Goal: Task Accomplishment & Management: Manage account settings

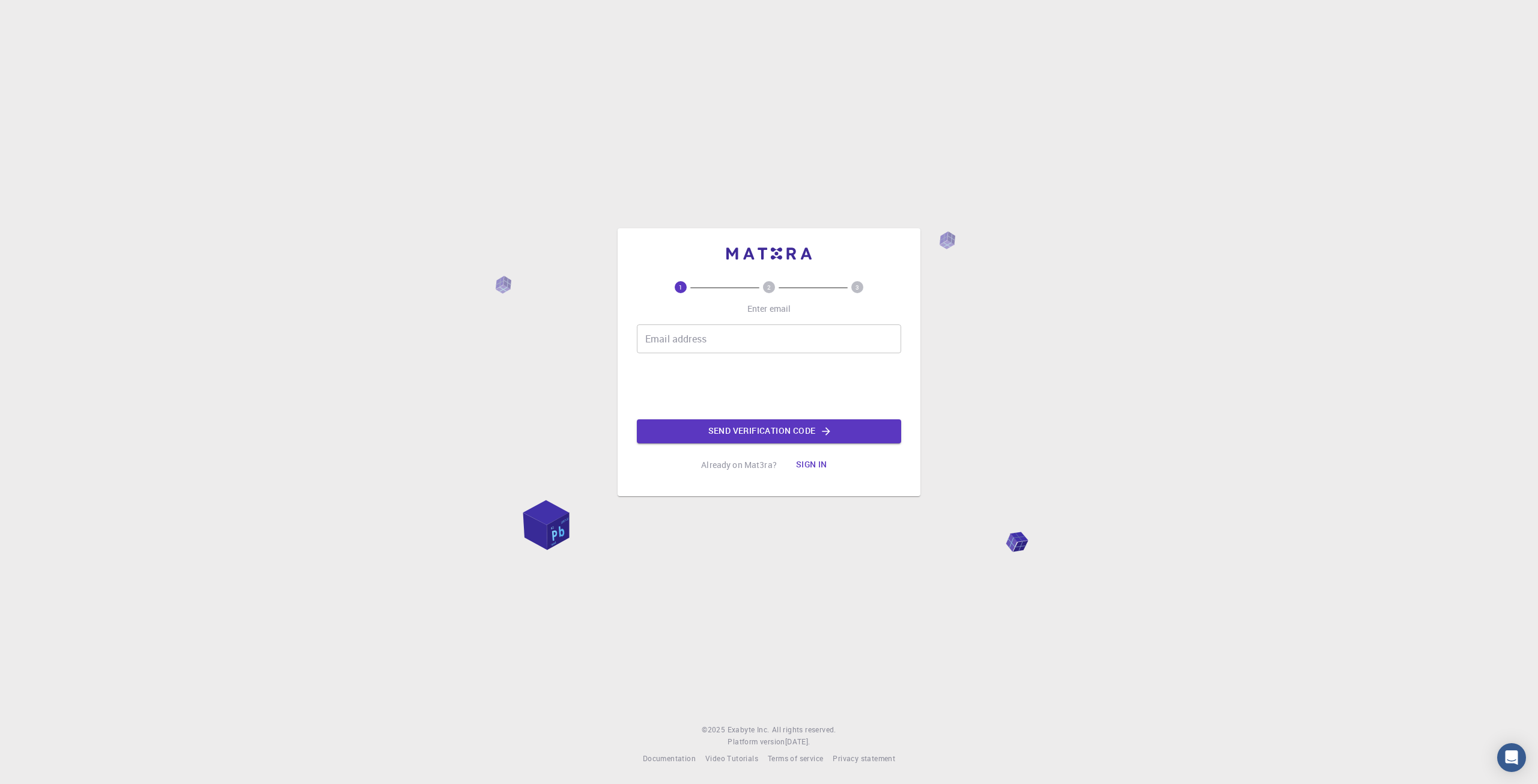
click at [792, 343] on input "Email address" at bounding box center [769, 339] width 264 height 29
type input "[EMAIL_ADDRESS][DOMAIN_NAME]"
click at [731, 429] on button "Send verification code" at bounding box center [769, 432] width 264 height 24
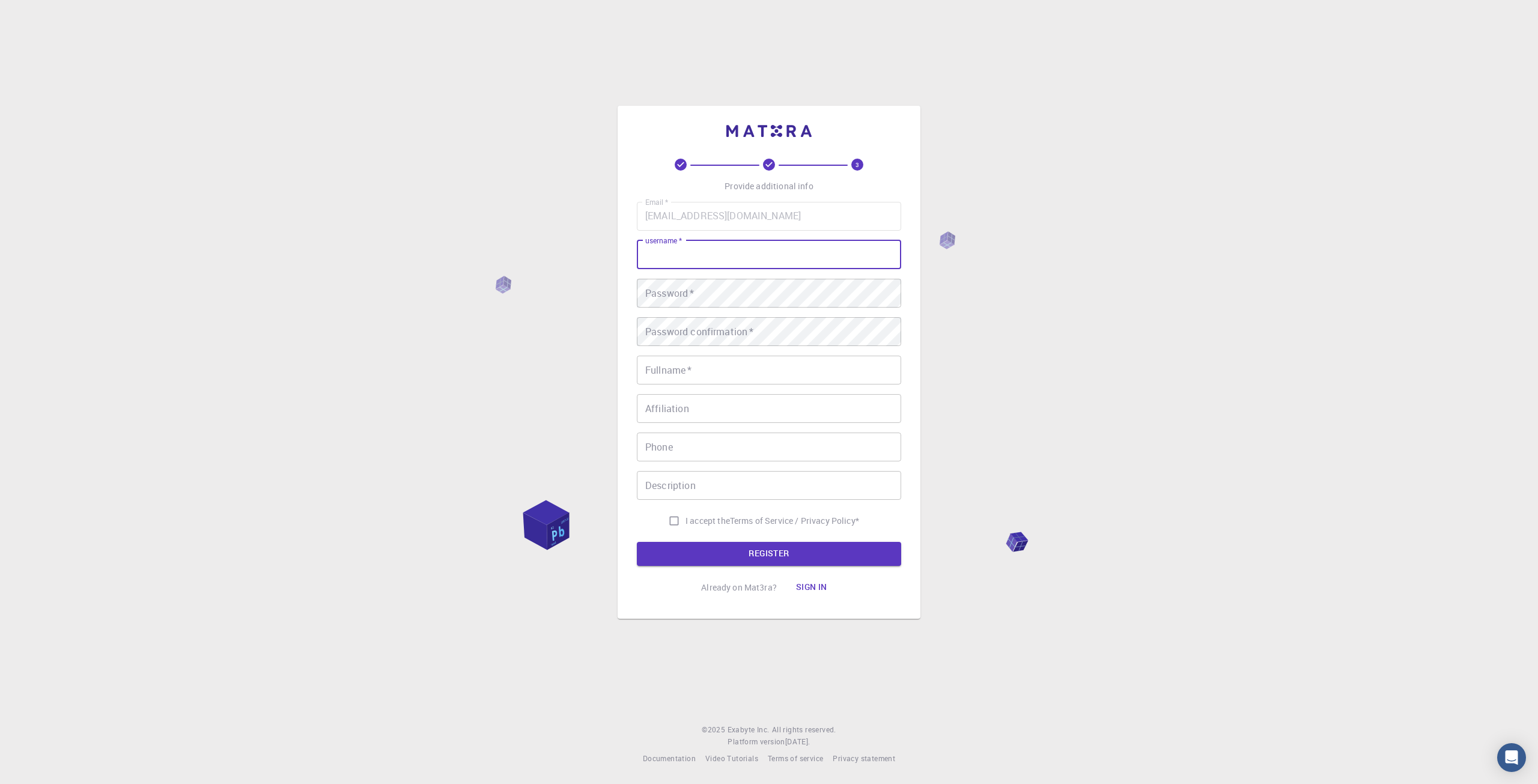
click at [766, 248] on input "username   *" at bounding box center [769, 254] width 264 height 29
click at [1335, 275] on div "3 Provide additional info Email   * [EMAIL_ADDRESS][DOMAIN_NAME] Email   * user…" at bounding box center [769, 392] width 1538 height 784
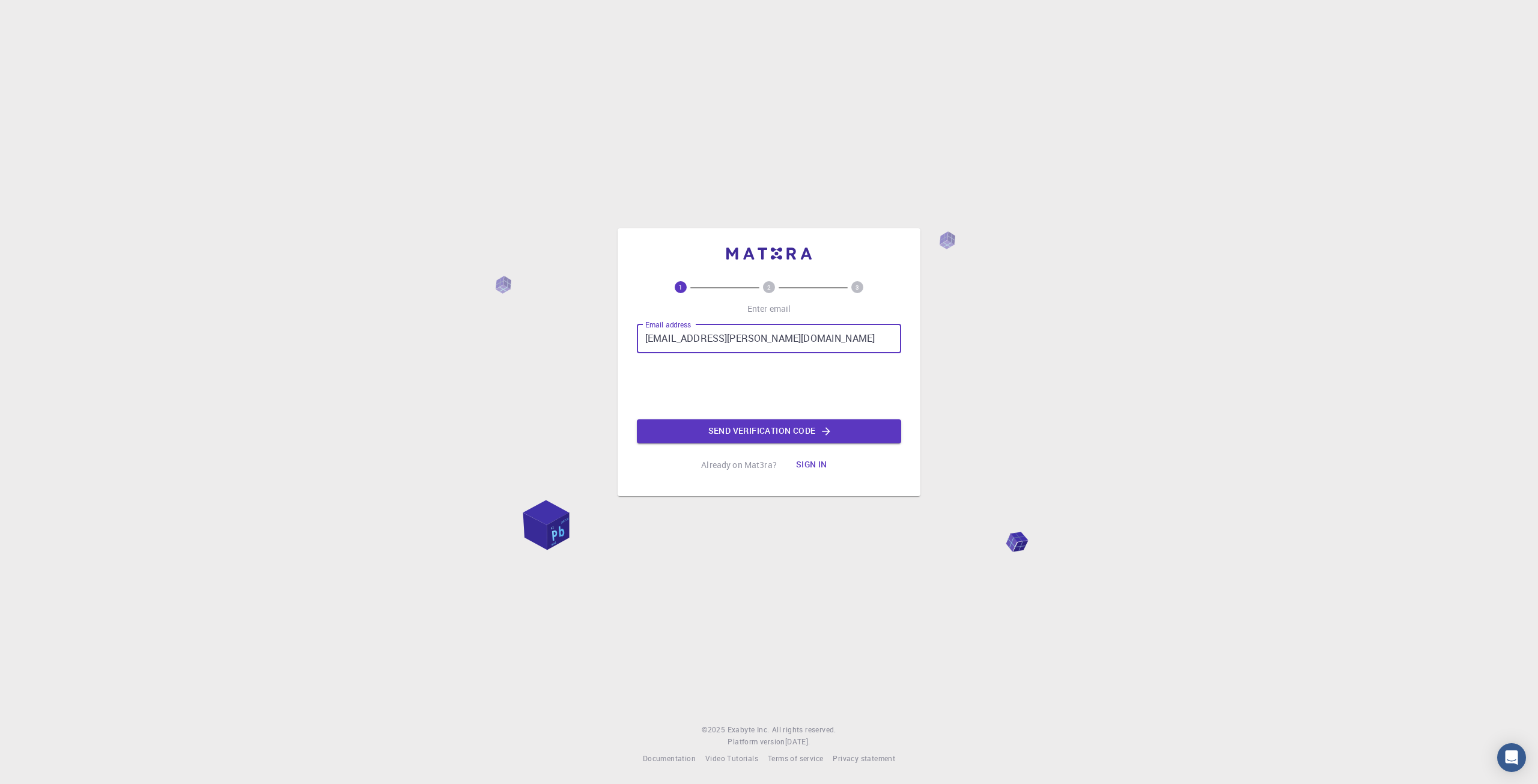
type input "dominik.michale@seznam.cz"
click at [798, 440] on button "Send verification code" at bounding box center [769, 432] width 264 height 24
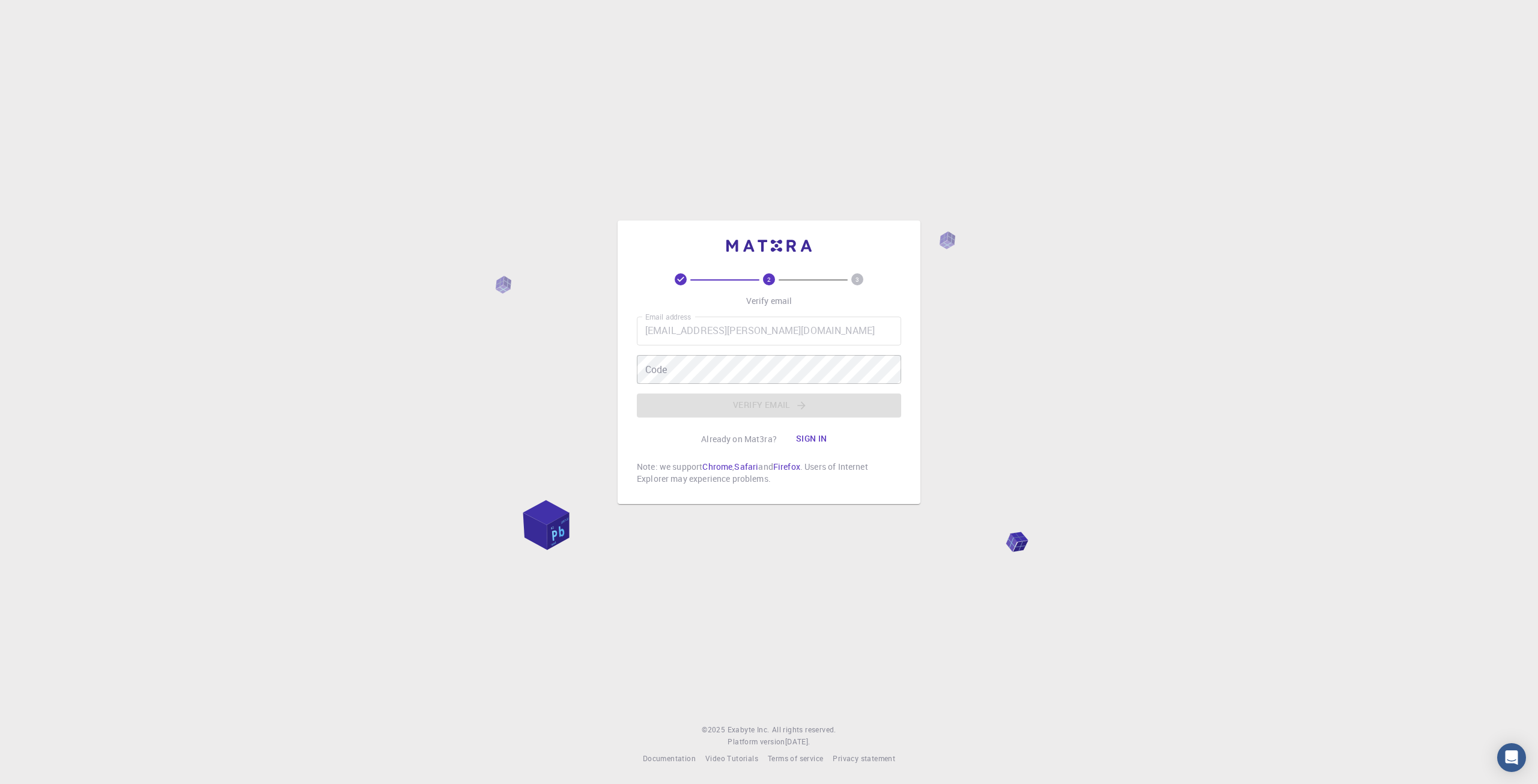
drag, startPoint x: 379, startPoint y: 312, endPoint x: 370, endPoint y: 285, distance: 28.5
click at [381, 303] on div "2 3 Verify email Email address dominik.michale@seznam.cz Email address Code Cod…" at bounding box center [769, 392] width 1538 height 784
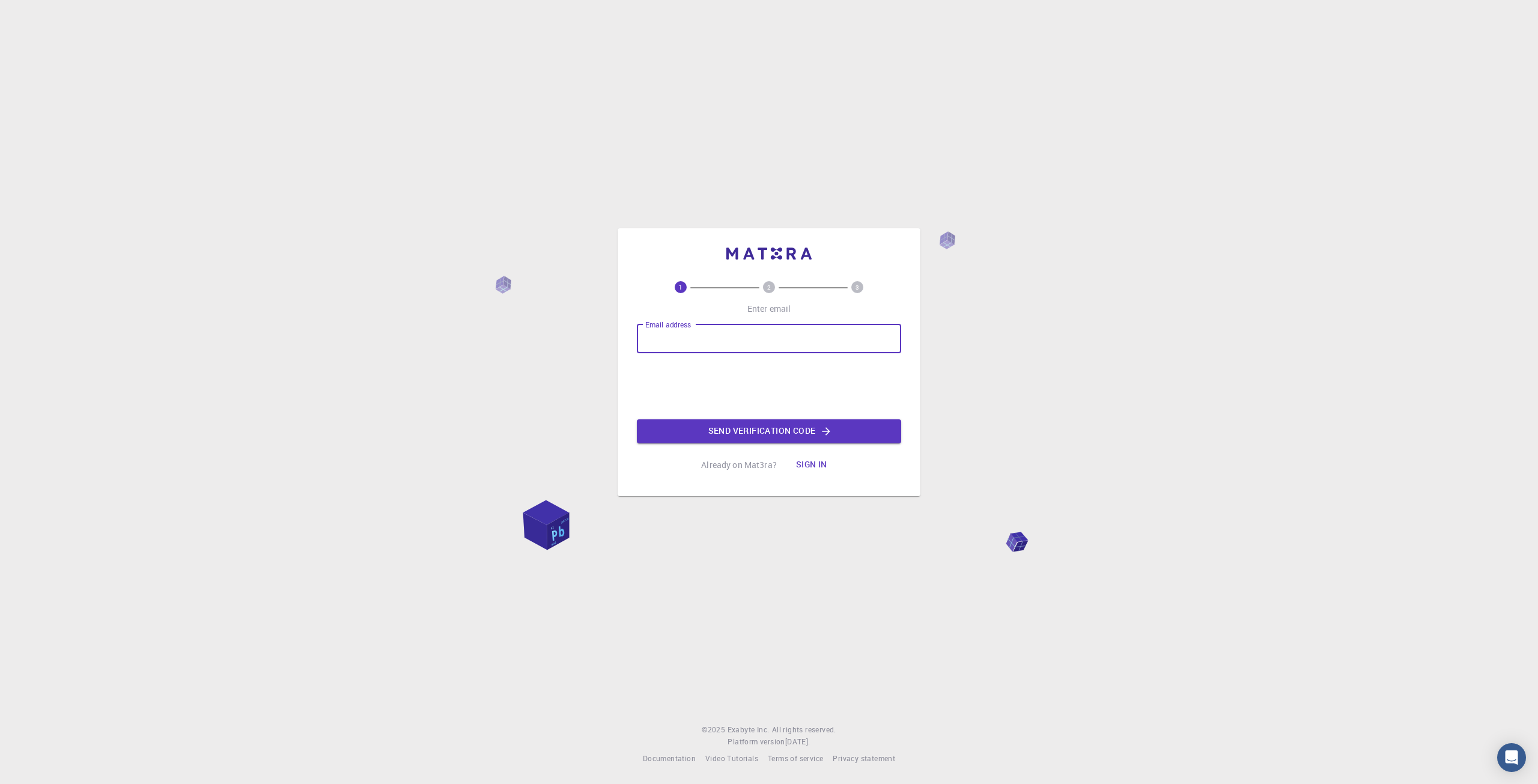
click at [715, 334] on input "Email address" at bounding box center [769, 339] width 264 height 29
type input "dominik.michale@seznam.cz"
click at [814, 464] on button "Sign in" at bounding box center [811, 465] width 51 height 24
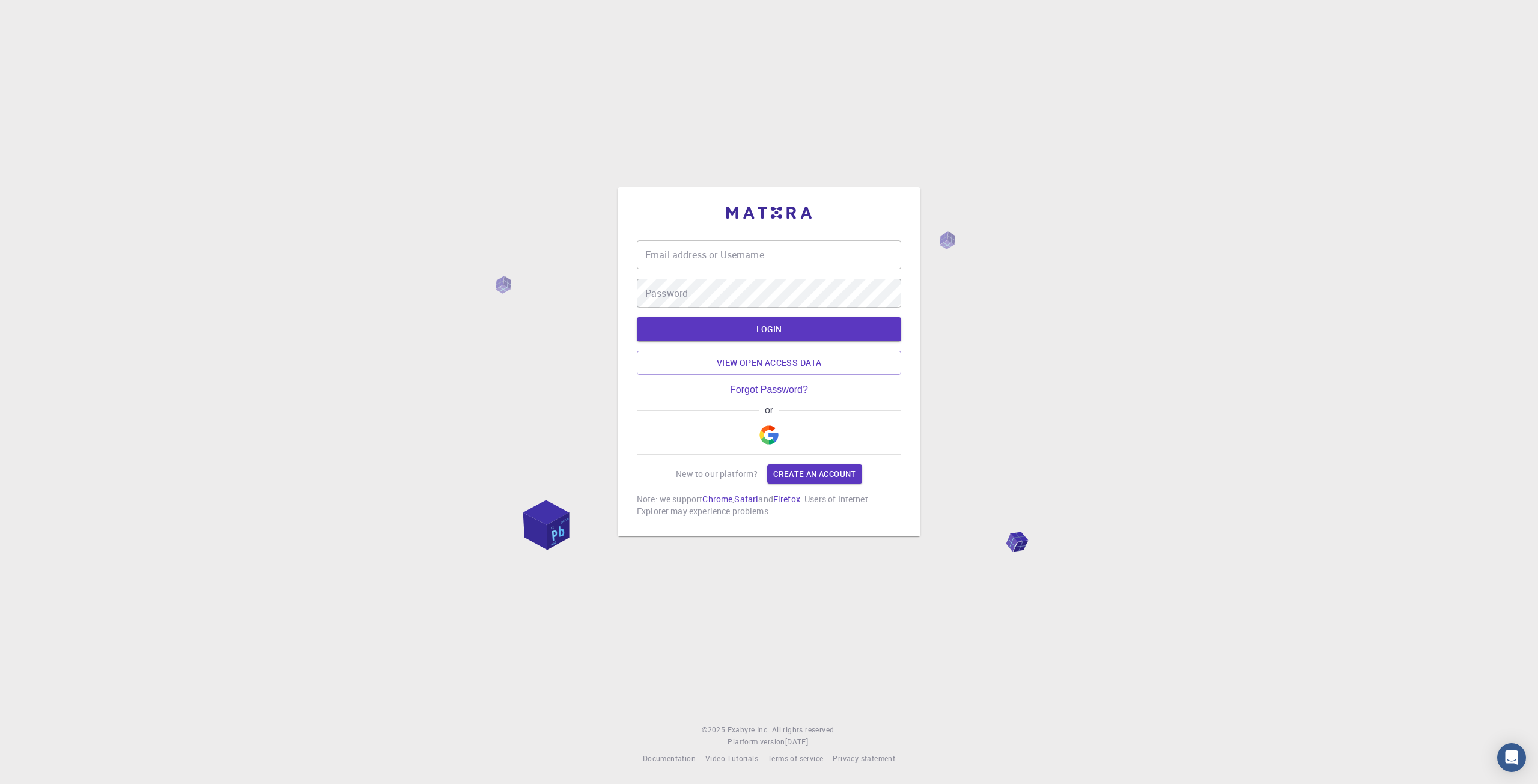
click at [690, 252] on input "Email address or Username" at bounding box center [769, 254] width 264 height 29
type input "dominik.michalek@seznam.cz"
click at [602, 293] on div "Email address or Username dominik.michalek@seznam.cz Email address or Username …" at bounding box center [769, 392] width 1538 height 784
click at [777, 330] on button "LOGIN" at bounding box center [769, 329] width 264 height 24
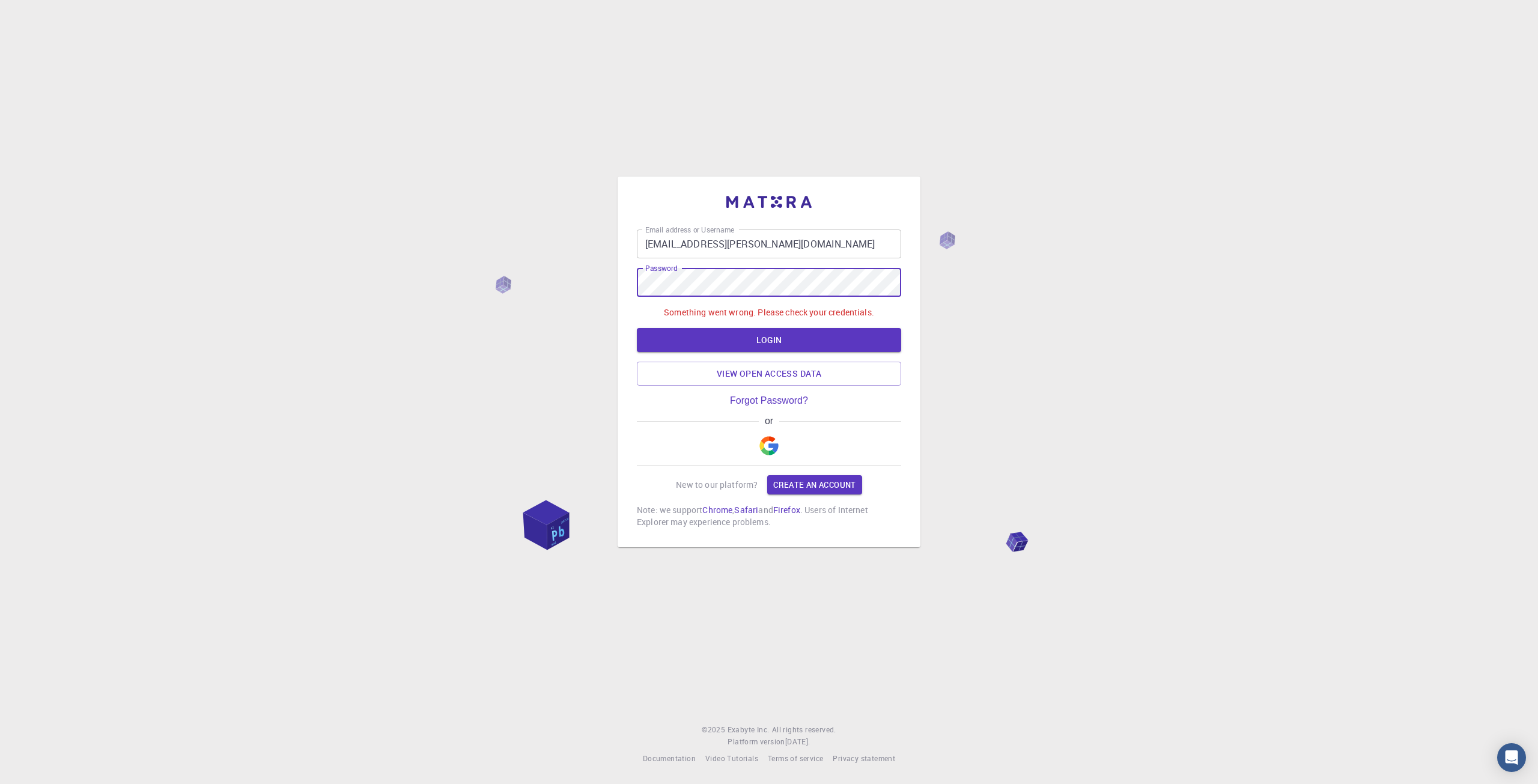
click at [564, 293] on div "Email address or Username dominik.michalek@seznam.cz Email address or Username …" at bounding box center [769, 392] width 1538 height 784
